Goal: Find specific page/section: Find specific page/section

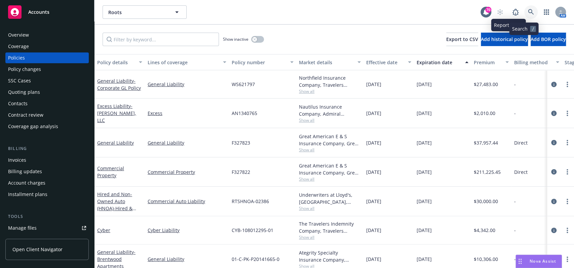
click at [528, 10] on icon at bounding box center [531, 12] width 6 height 6
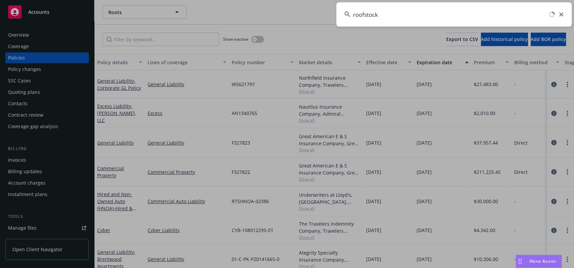
type input "roofstock"
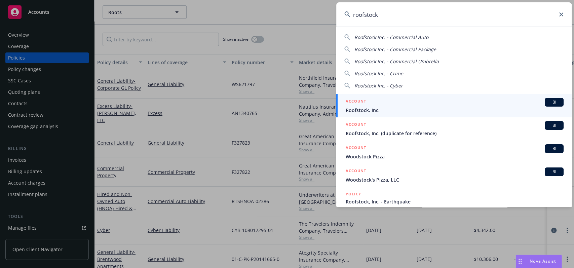
click at [434, 103] on div "ACCOUNT BI" at bounding box center [454, 102] width 218 height 9
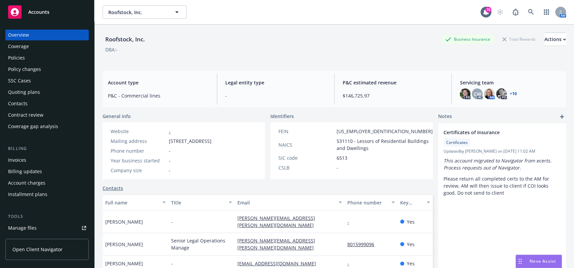
click at [22, 61] on div "Policies" at bounding box center [16, 57] width 17 height 11
